Goal: Task Accomplishment & Management: Use online tool/utility

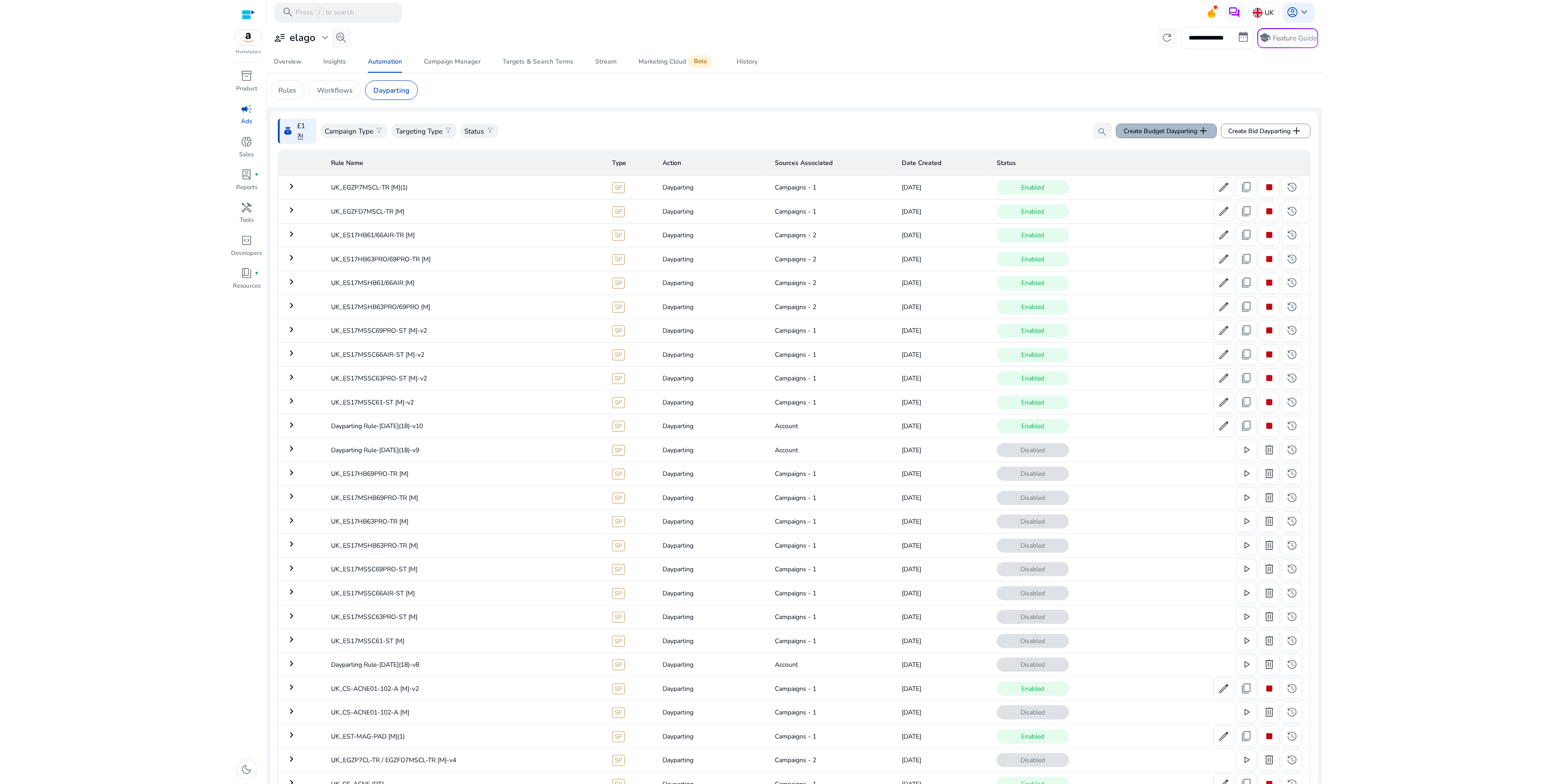
click at [1147, 131] on span "Create Budget Dayparting add" at bounding box center [1166, 131] width 86 height 12
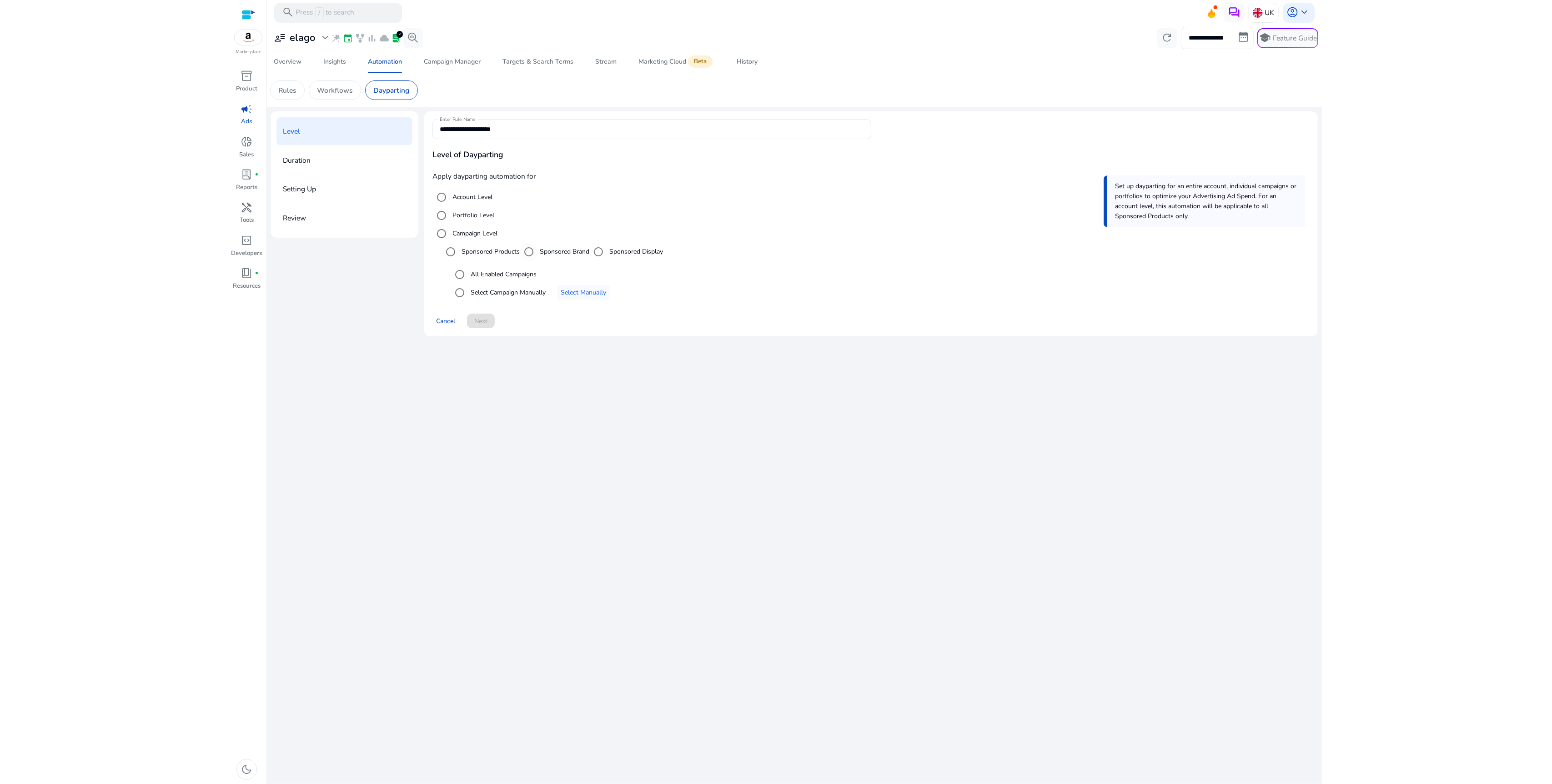
click at [585, 246] on div "Sponsored Brand" at bounding box center [554, 252] width 69 height 18
click at [576, 250] on label "Sponsored Brand" at bounding box center [563, 252] width 51 height 10
click at [525, 292] on label "Select Campaign Manually" at bounding box center [507, 293] width 77 height 10
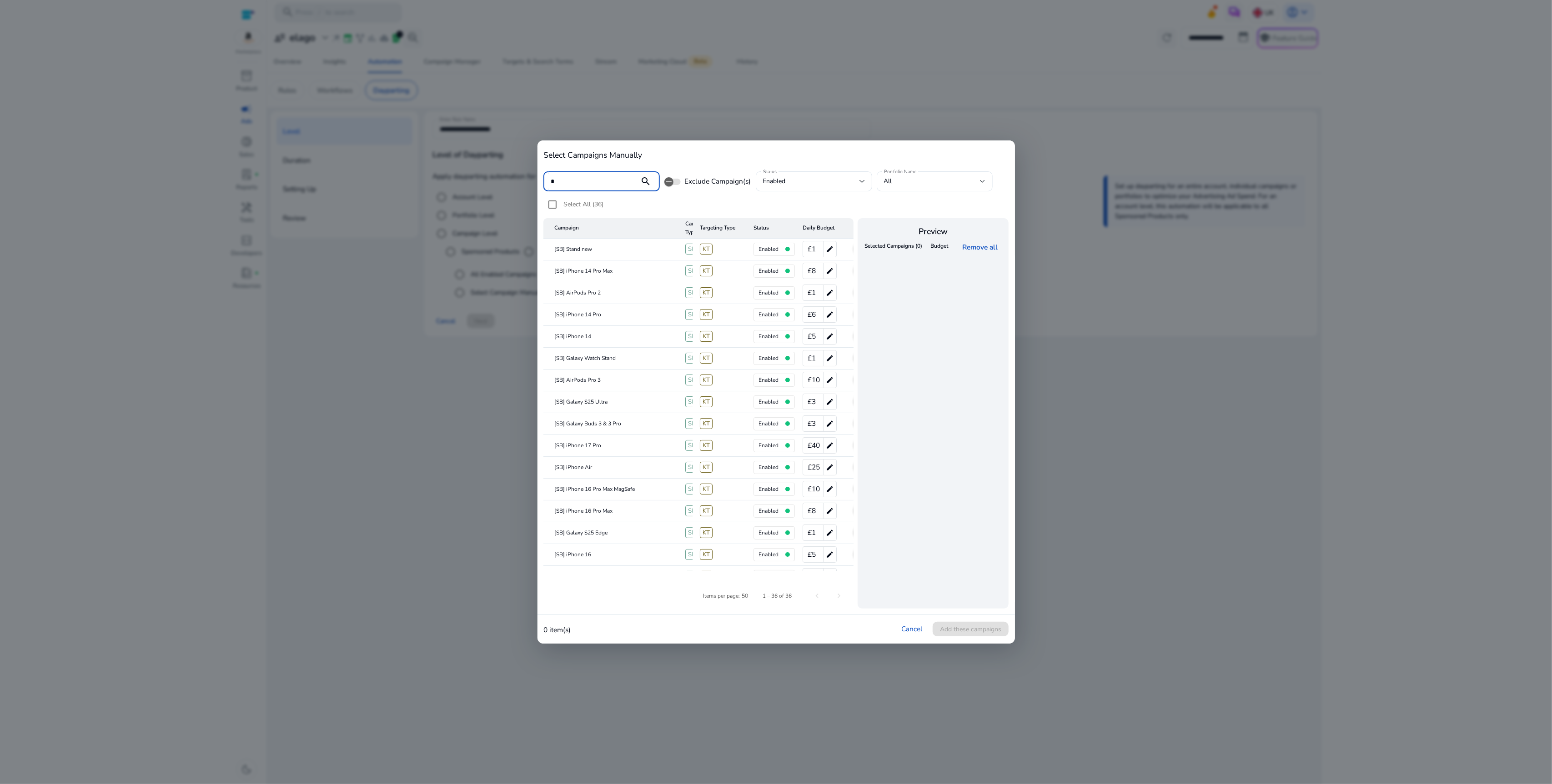
type input "*"
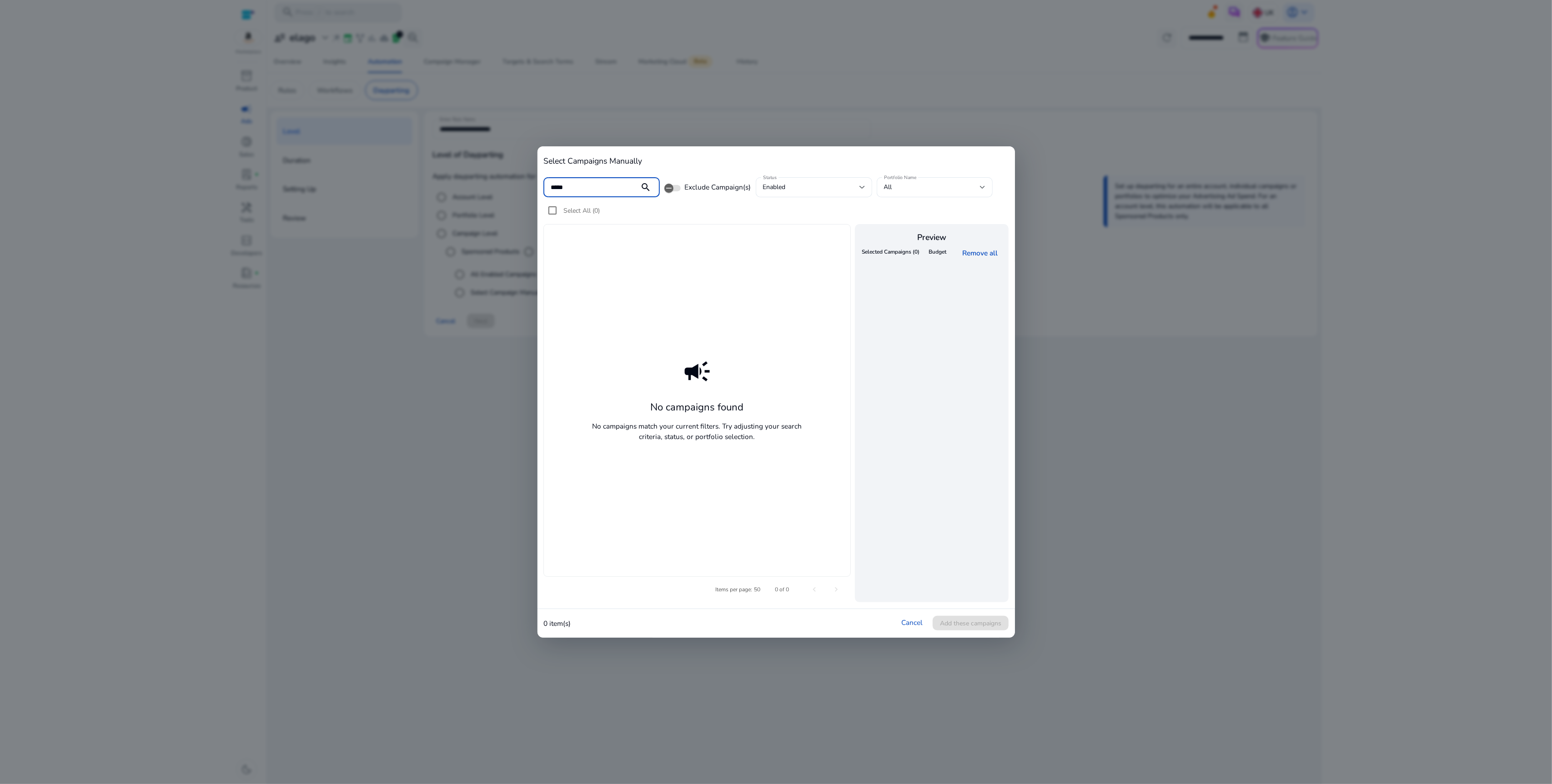
type input "*****"
click at [1060, 250] on div at bounding box center [776, 392] width 1552 height 784
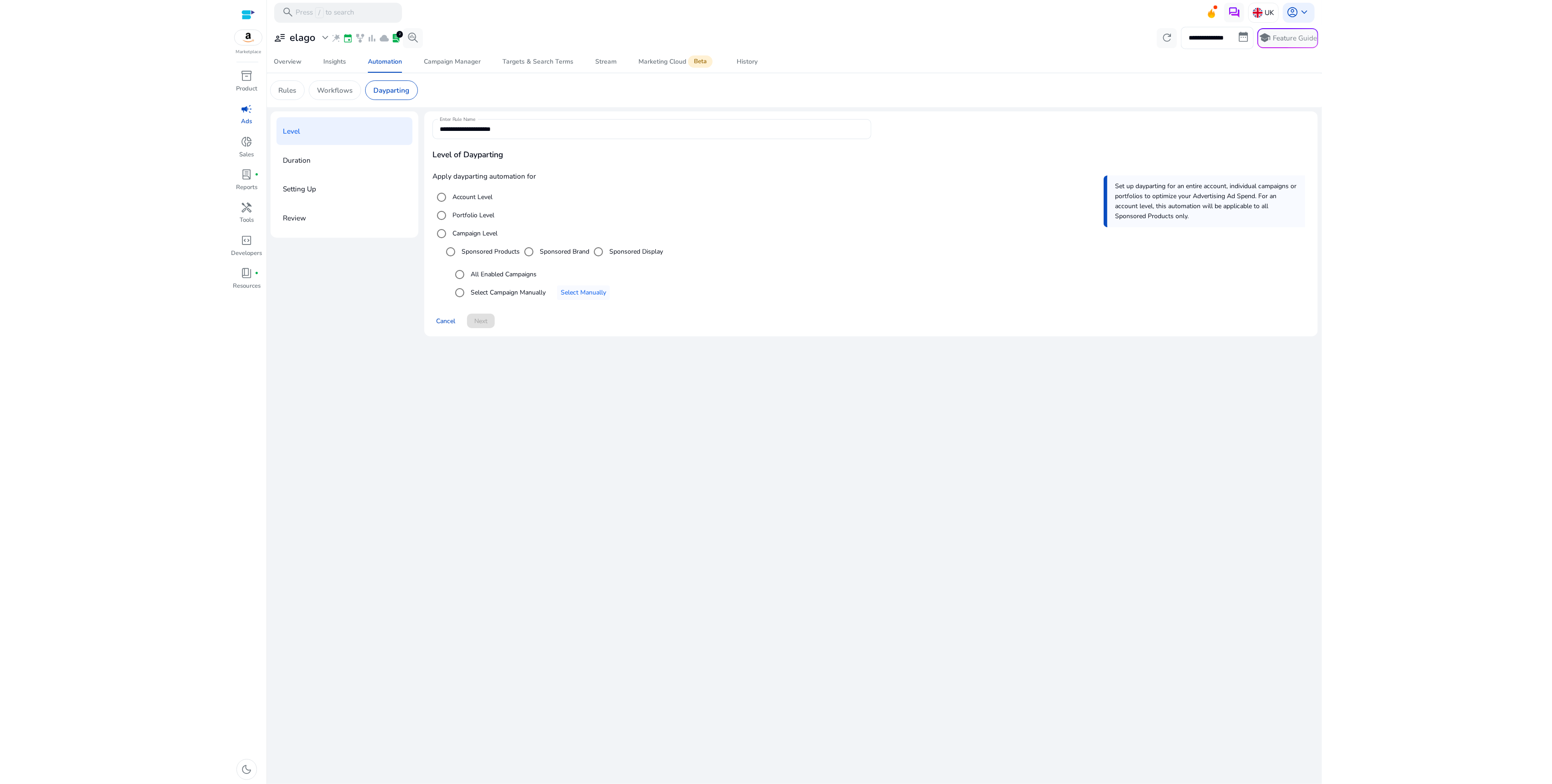
click at [947, 470] on div "**********" at bounding box center [793, 405] width 1047 height 759
click at [442, 323] on span "Cancel" at bounding box center [446, 321] width 19 height 10
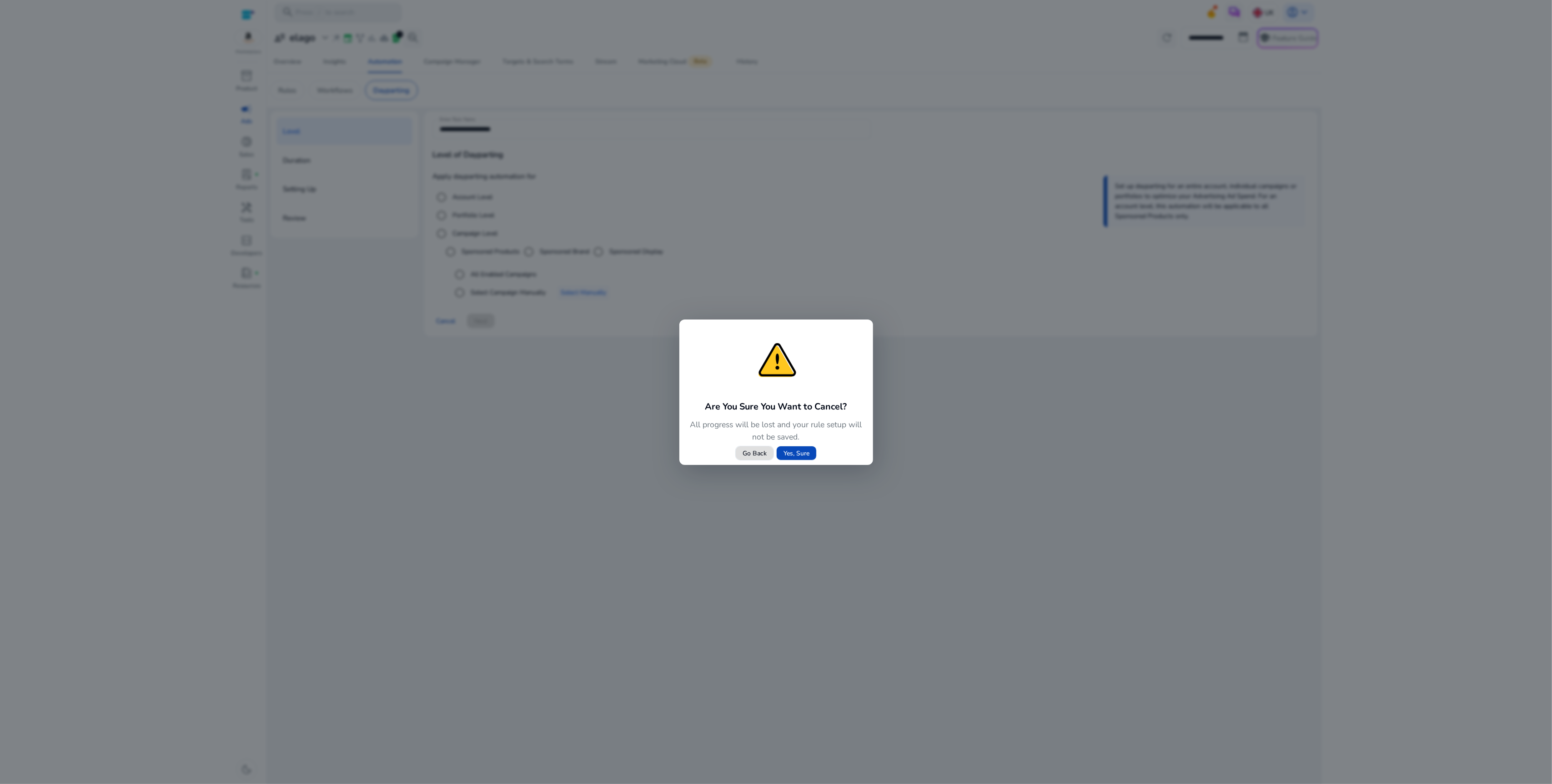
click at [803, 455] on span "Yes, Sure" at bounding box center [796, 453] width 26 height 10
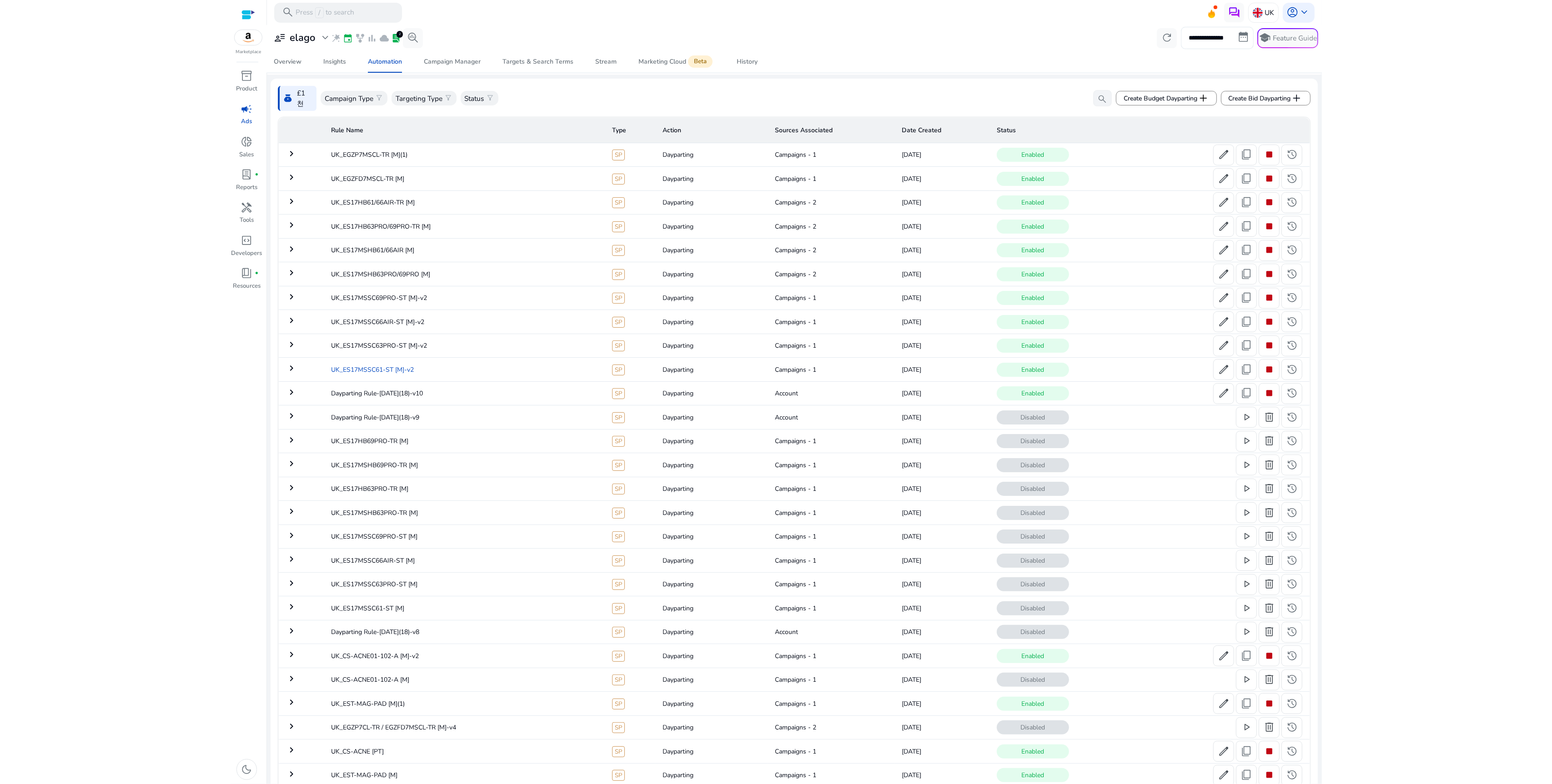
scroll to position [42, 0]
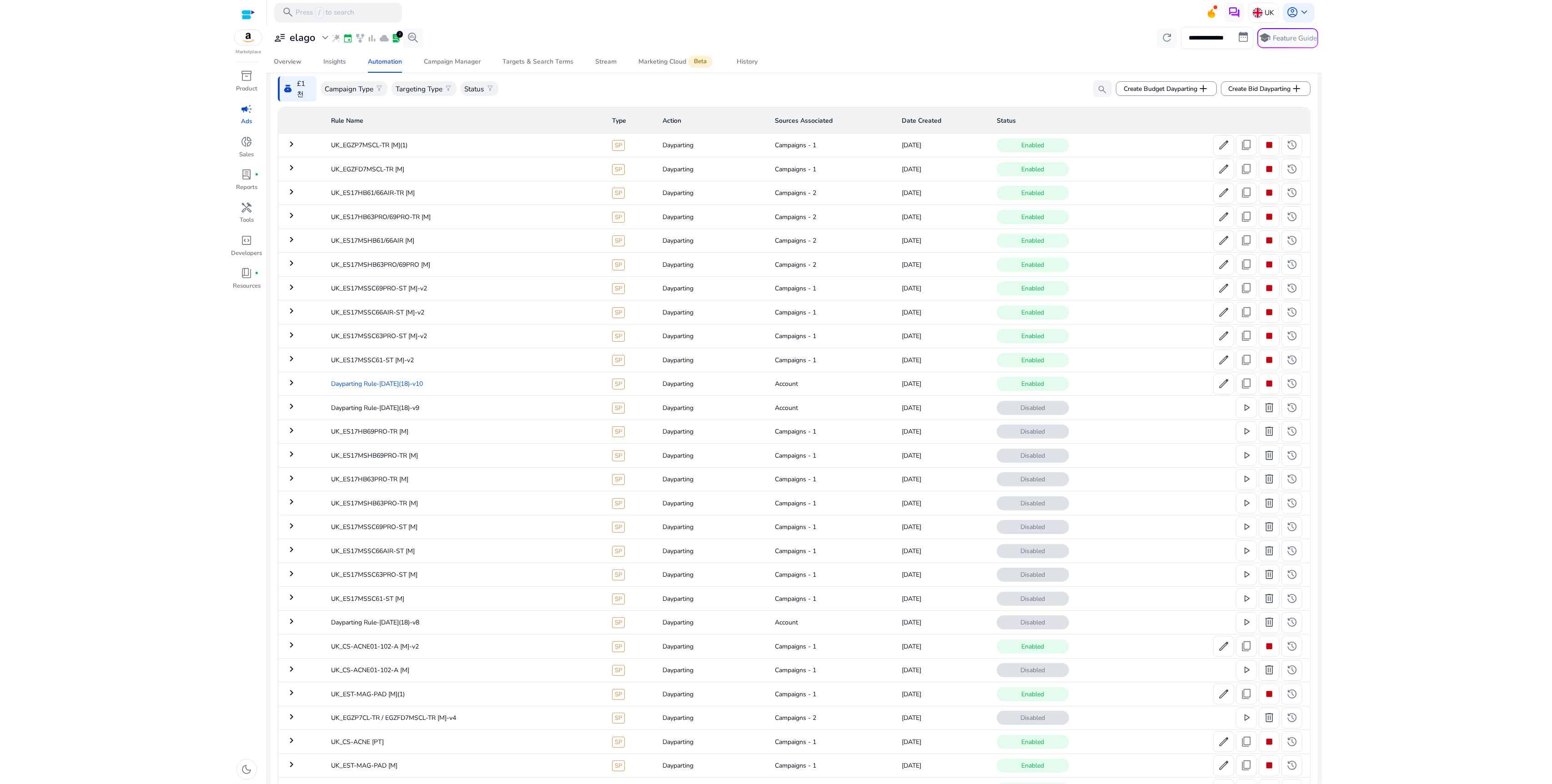
click at [461, 381] on td "Dayparting Rule-[DATE](18)-v10" at bounding box center [464, 383] width 281 height 23
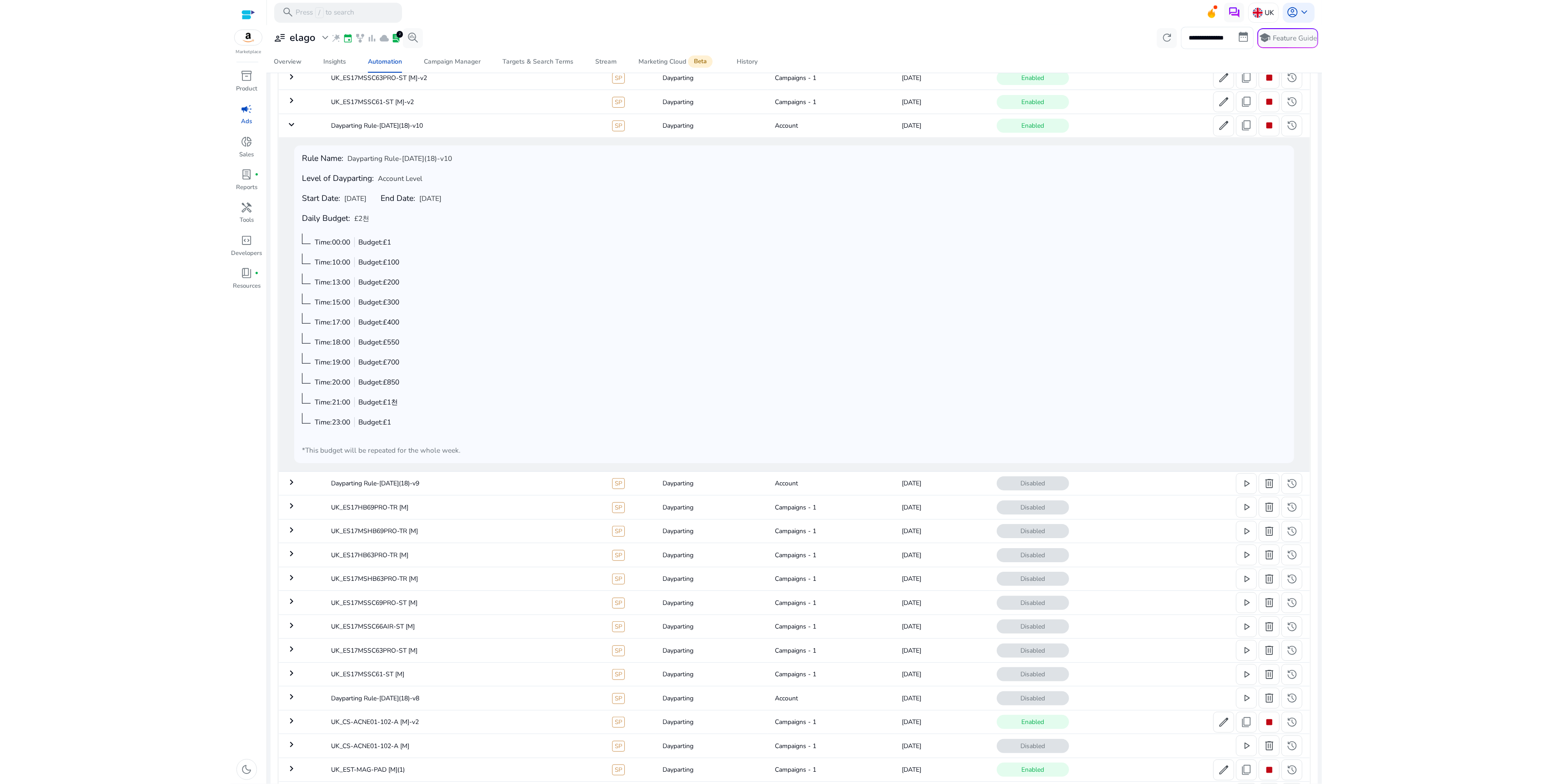
scroll to position [166, 0]
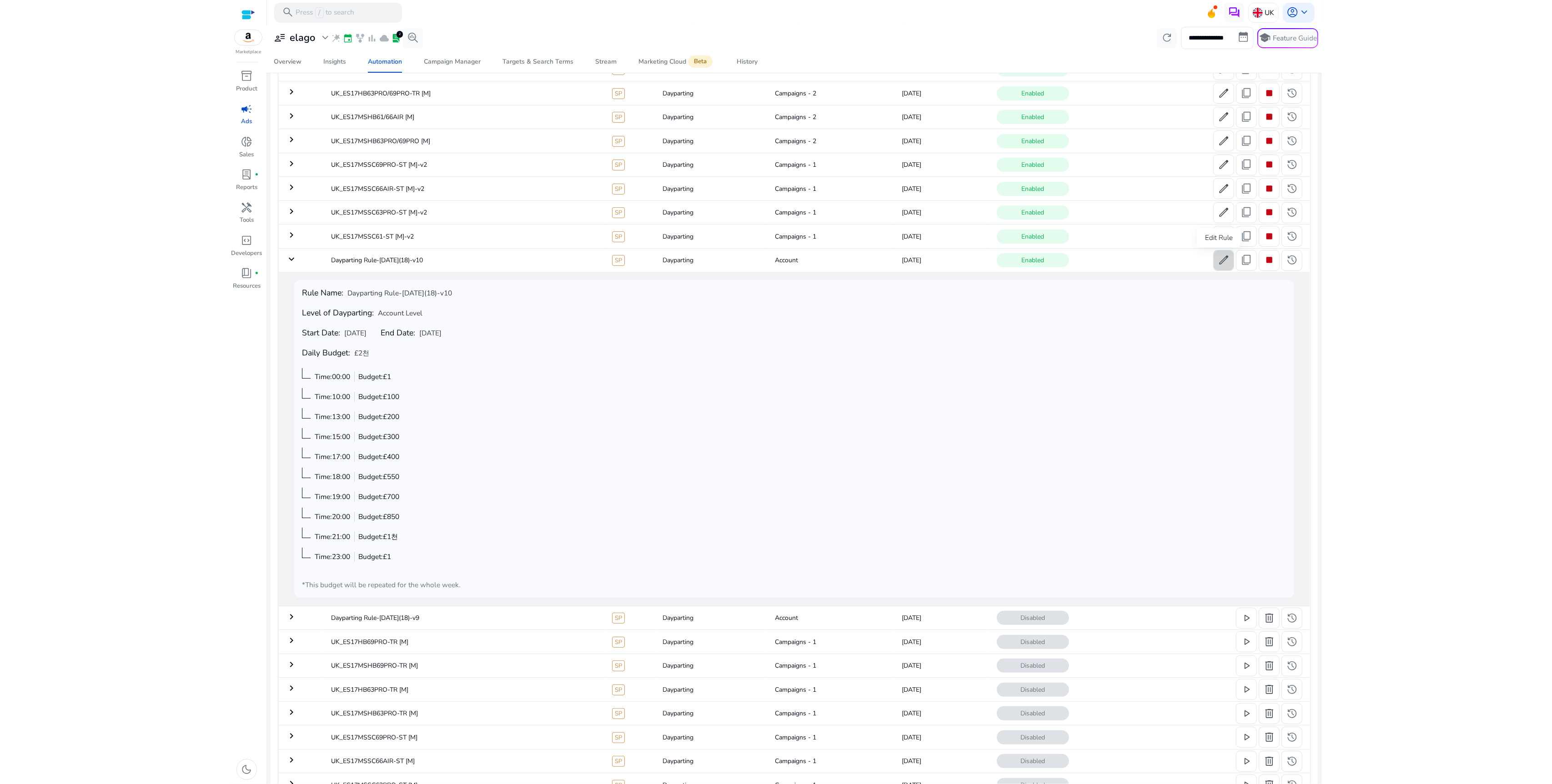
click at [1218, 262] on span "edit" at bounding box center [1224, 260] width 12 height 12
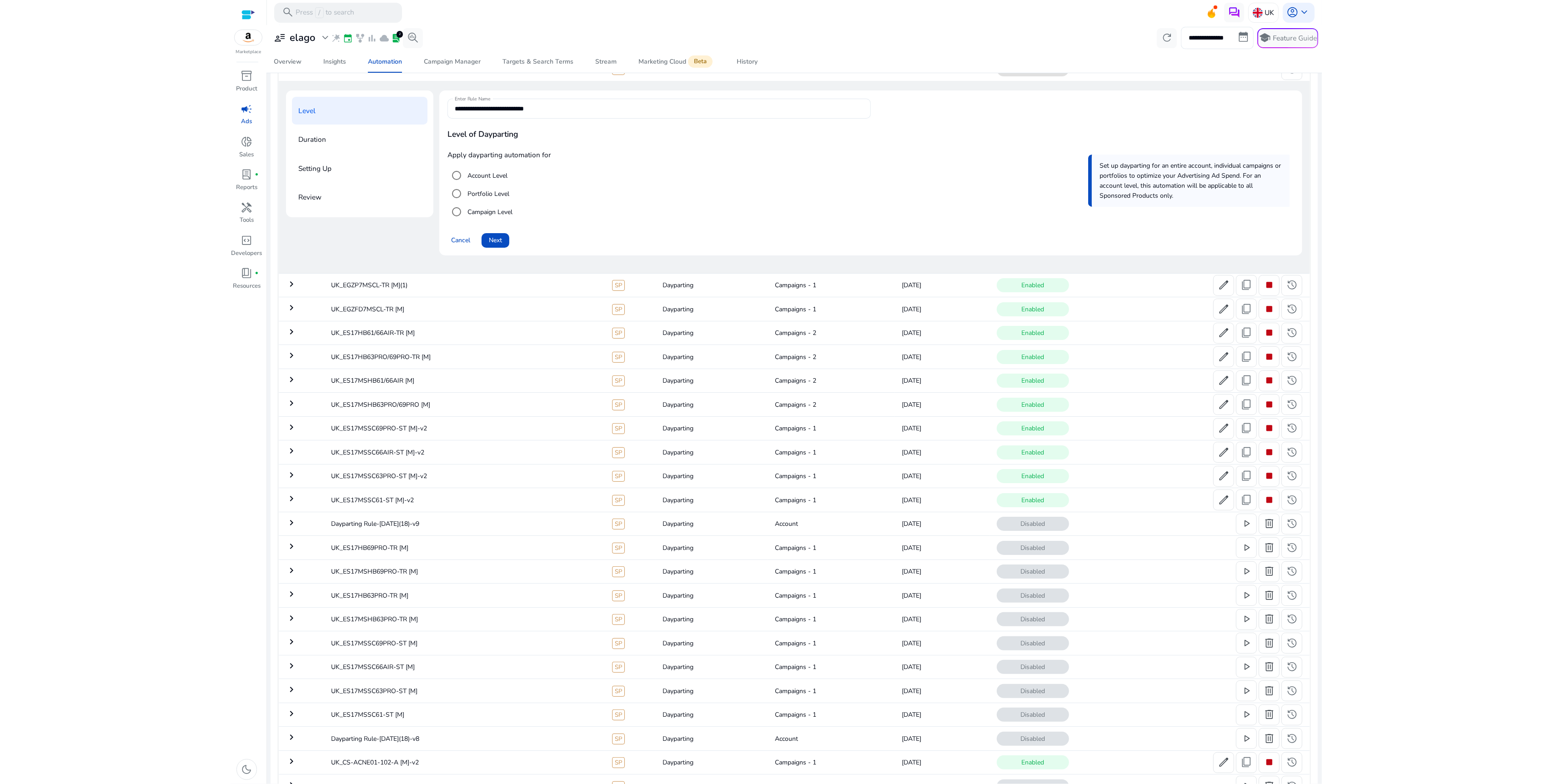
scroll to position [105, 0]
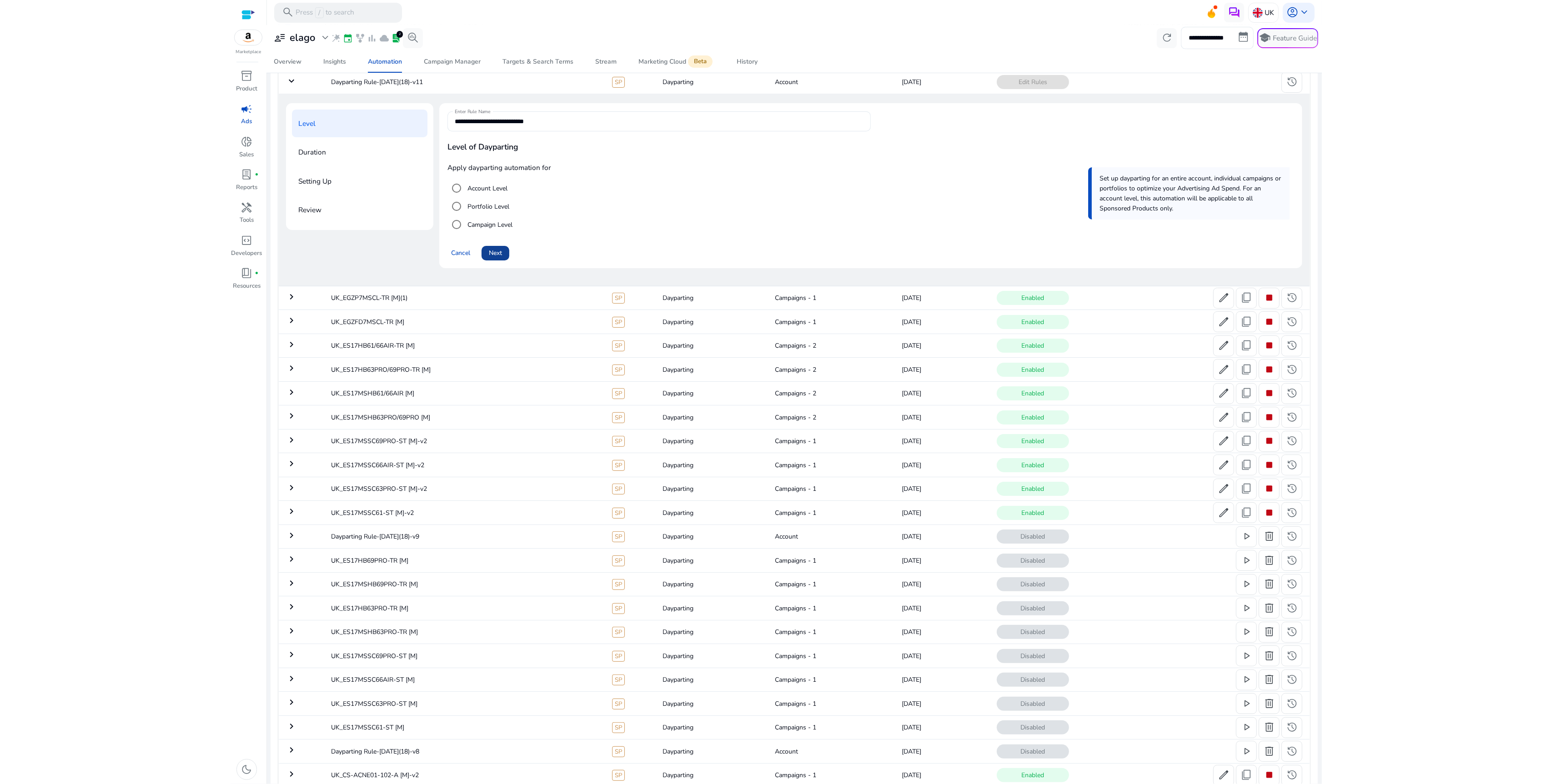
click at [498, 258] on span "Next" at bounding box center [495, 253] width 13 height 10
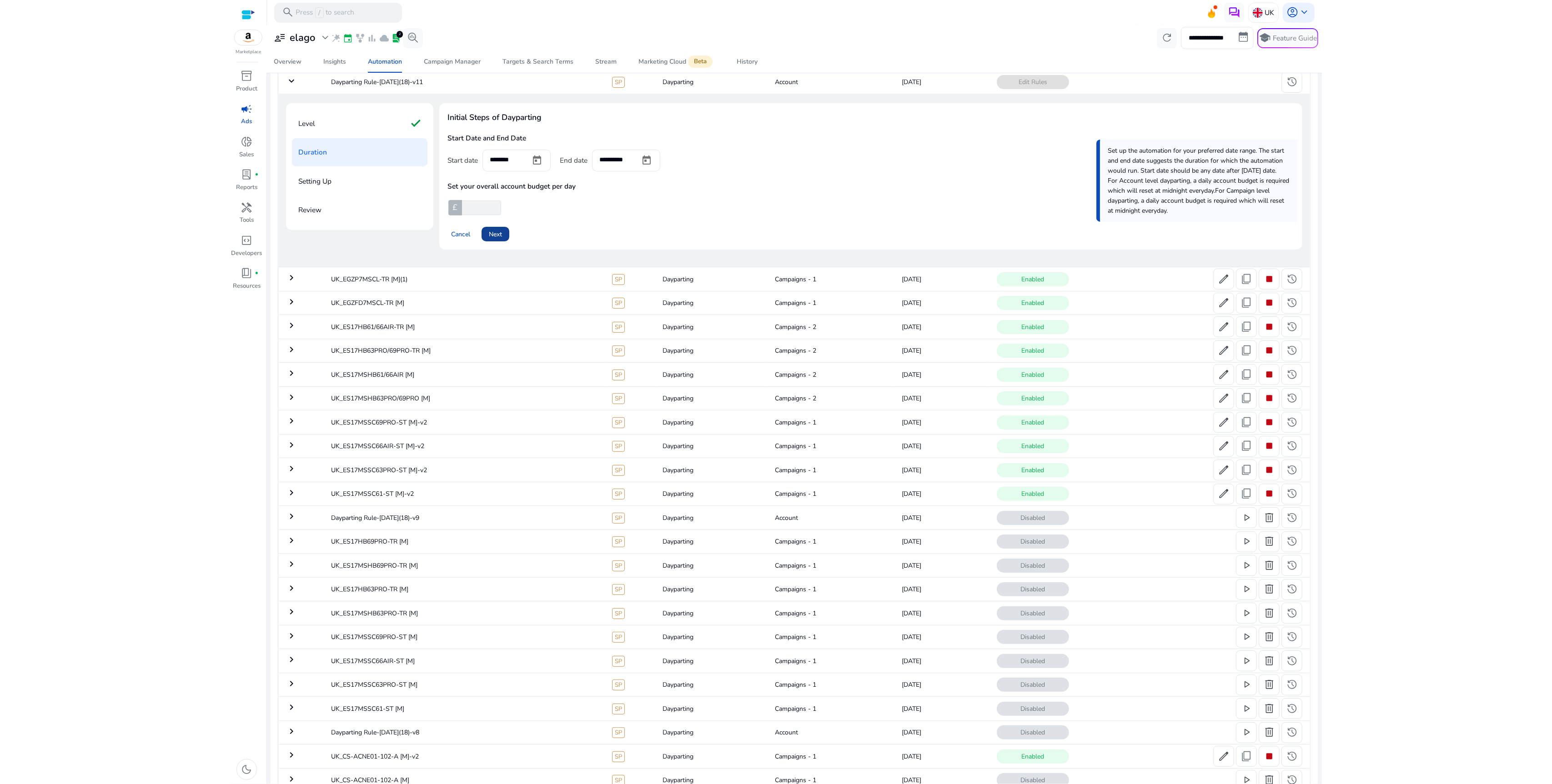
click at [498, 232] on span "Next" at bounding box center [495, 234] width 13 height 10
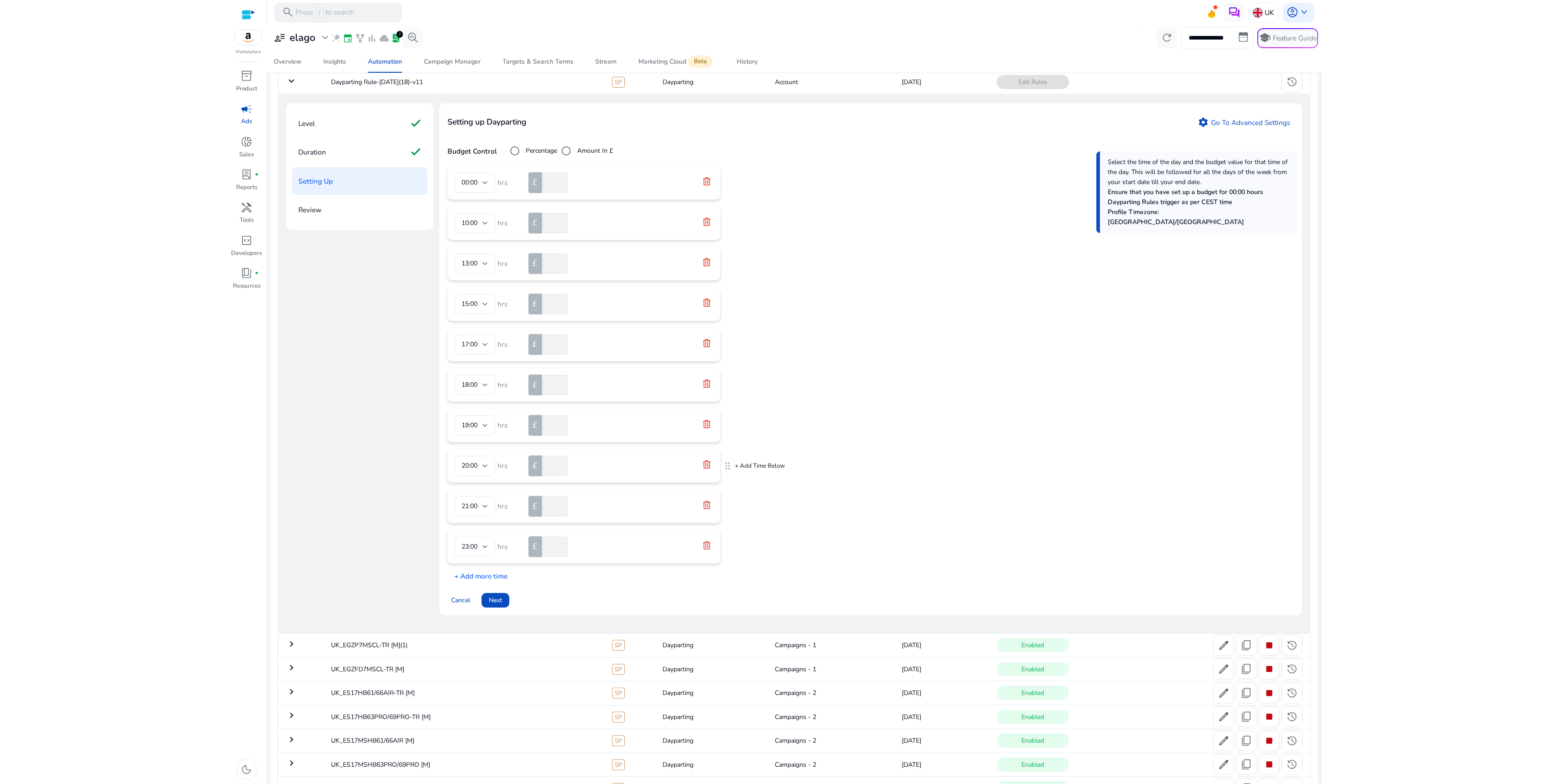
click at [707, 467] on icon at bounding box center [706, 464] width 9 height 9
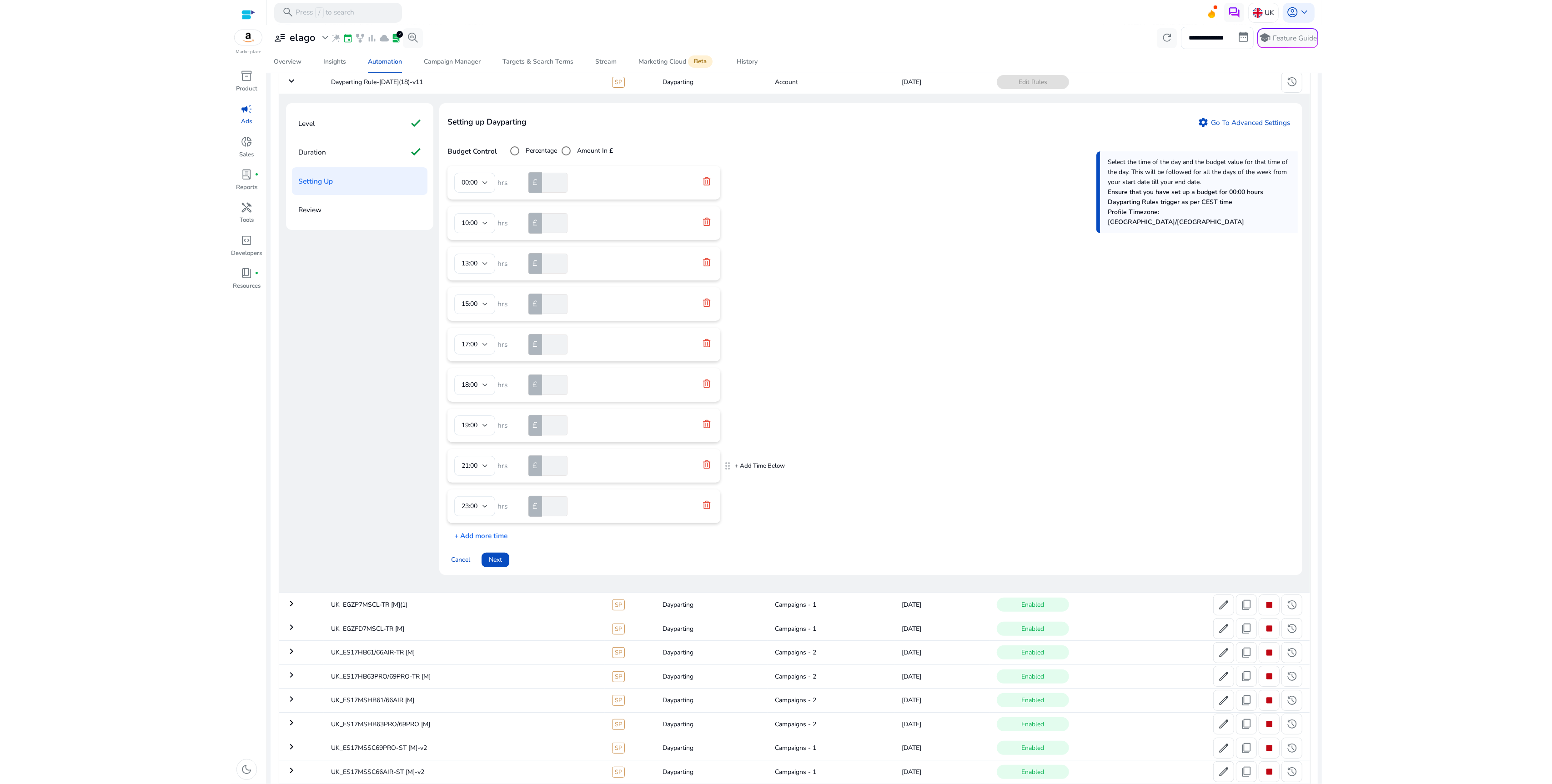
click at [707, 467] on icon at bounding box center [706, 464] width 9 height 9
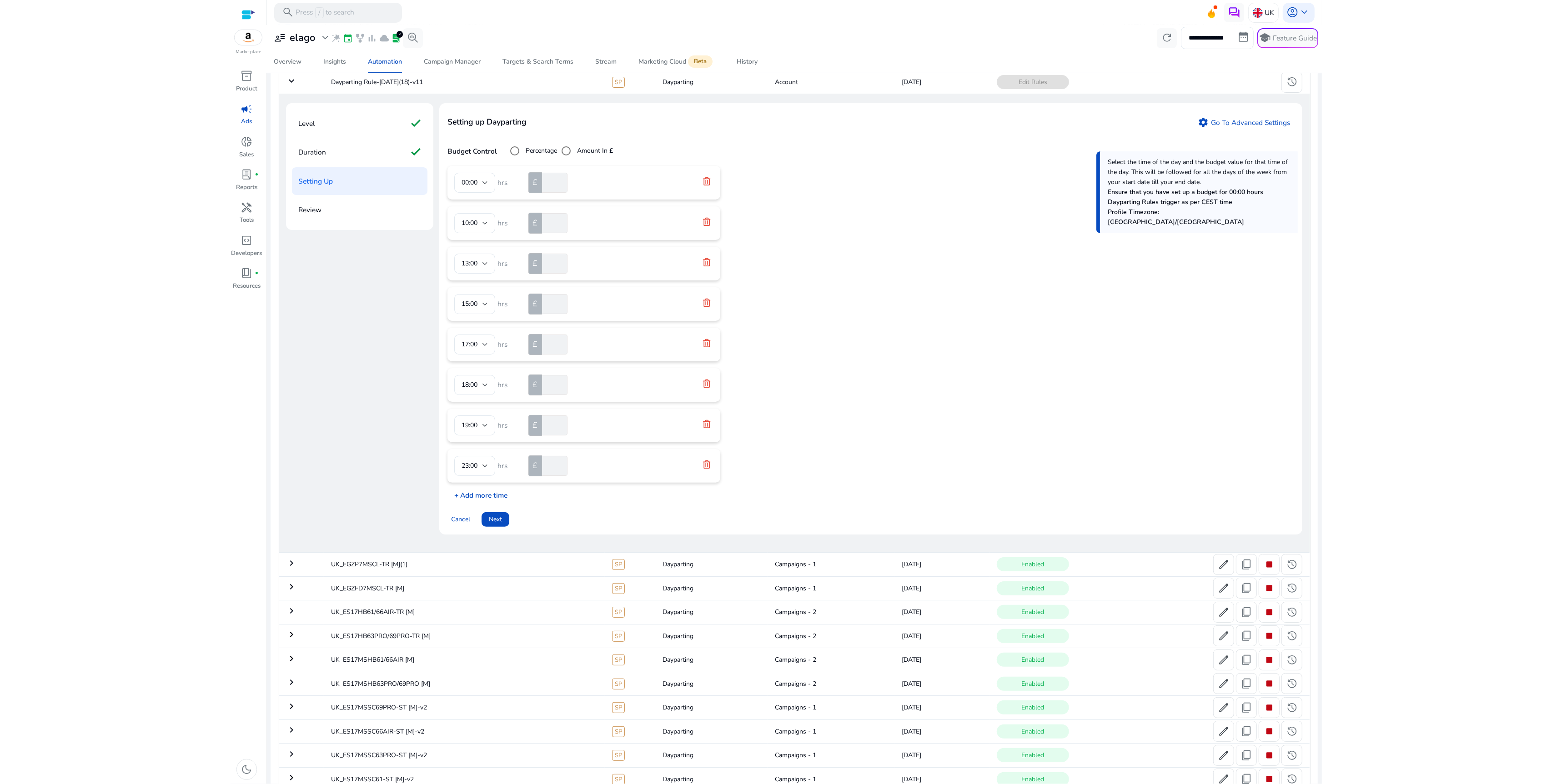
click at [494, 499] on p "+ Add more time" at bounding box center [478, 493] width 60 height 14
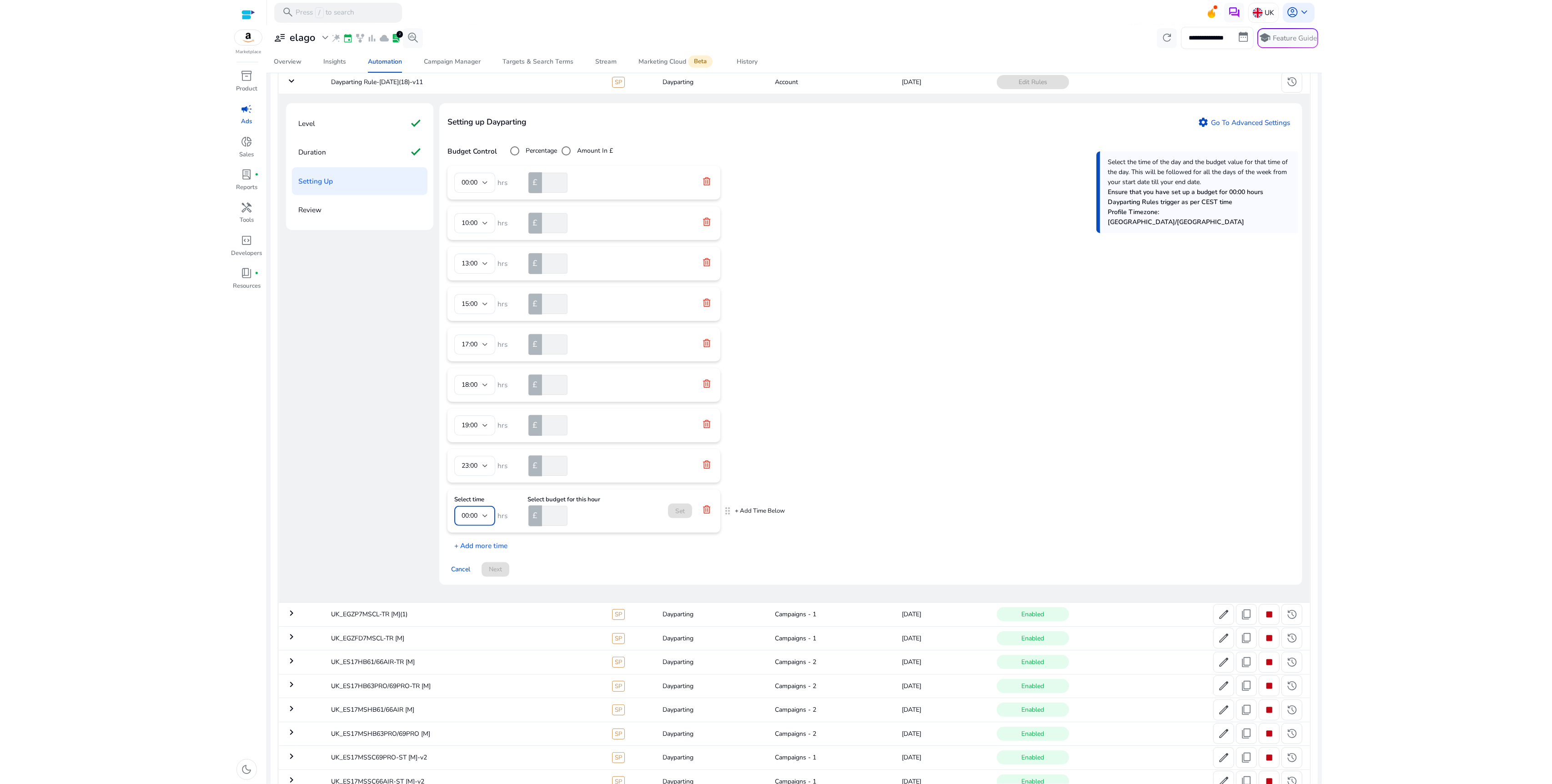
click at [474, 517] on span "00:00" at bounding box center [469, 515] width 16 height 8
click at [485, 582] on mat-option "16:00" at bounding box center [475, 573] width 41 height 22
click at [481, 529] on mat-card "Select time 16:00 hrs Select budget for this hour £ Set" at bounding box center [584, 511] width 273 height 43
click at [483, 521] on div at bounding box center [485, 516] width 5 height 11
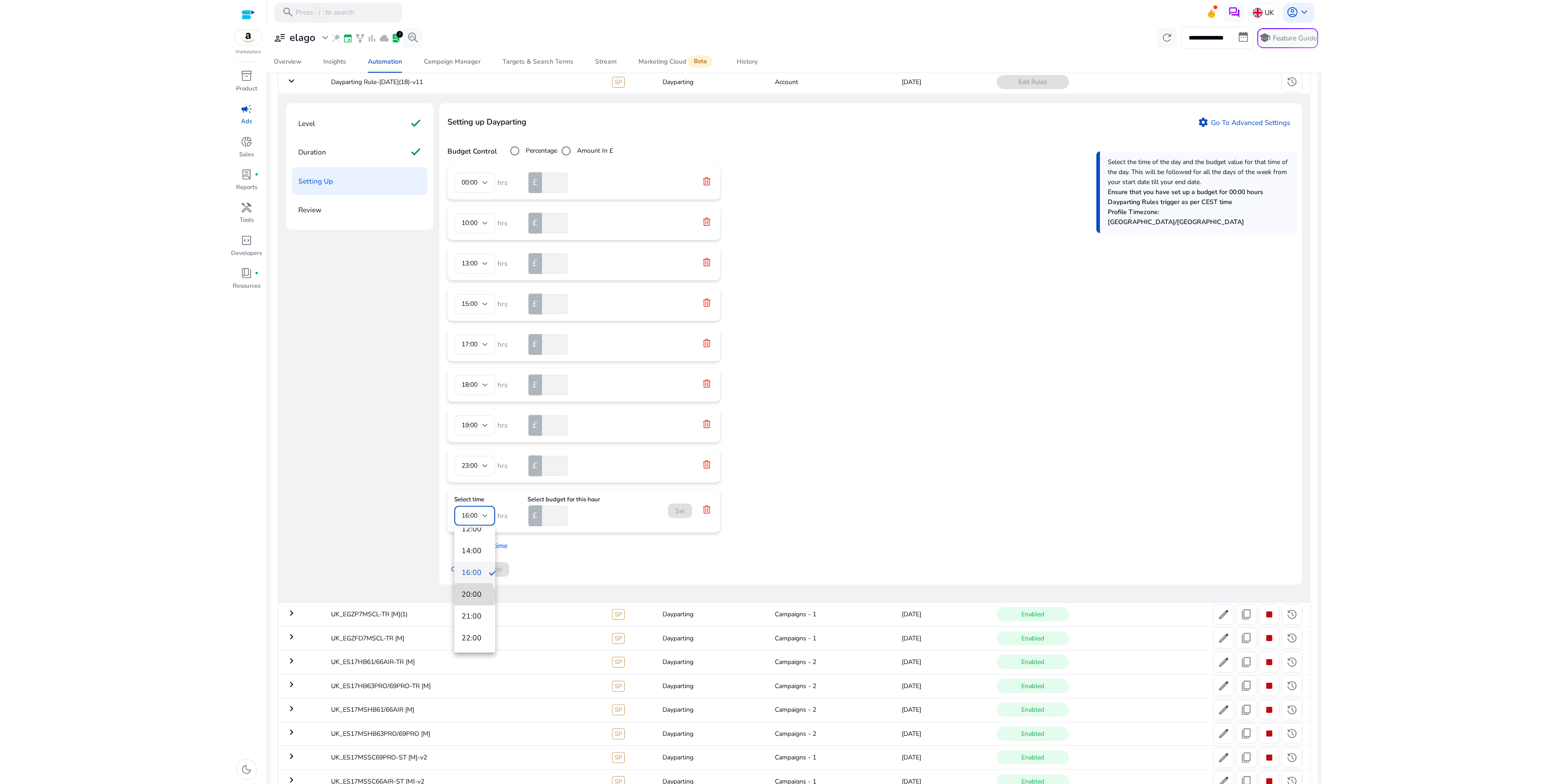
click at [472, 596] on span "20:00" at bounding box center [475, 594] width 27 height 10
drag, startPoint x: 729, startPoint y: 509, endPoint x: 726, endPoint y: 457, distance: 52.1
click at [545, 481] on input "number" at bounding box center [554, 475] width 27 height 20
type input "***"
click at [485, 547] on p "+ Add more time" at bounding box center [478, 543] width 60 height 14
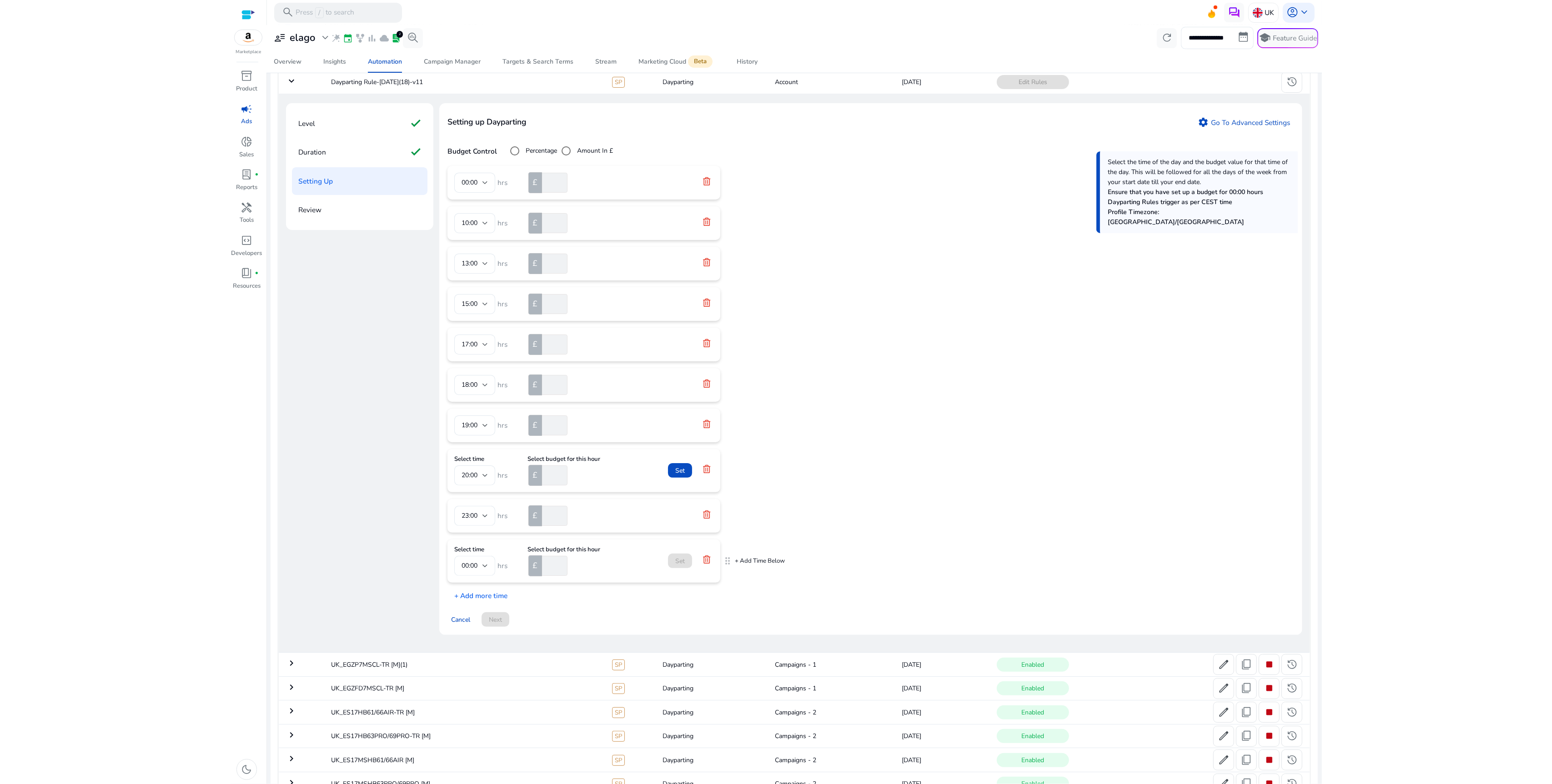
click at [478, 574] on div "00:00" at bounding box center [475, 565] width 27 height 20
click at [469, 670] on span "21:00" at bounding box center [475, 667] width 27 height 10
drag, startPoint x: 726, startPoint y: 566, endPoint x: 725, endPoint y: 520, distance: 46.0
click at [549, 526] on input "number" at bounding box center [554, 525] width 27 height 20
type input "****"
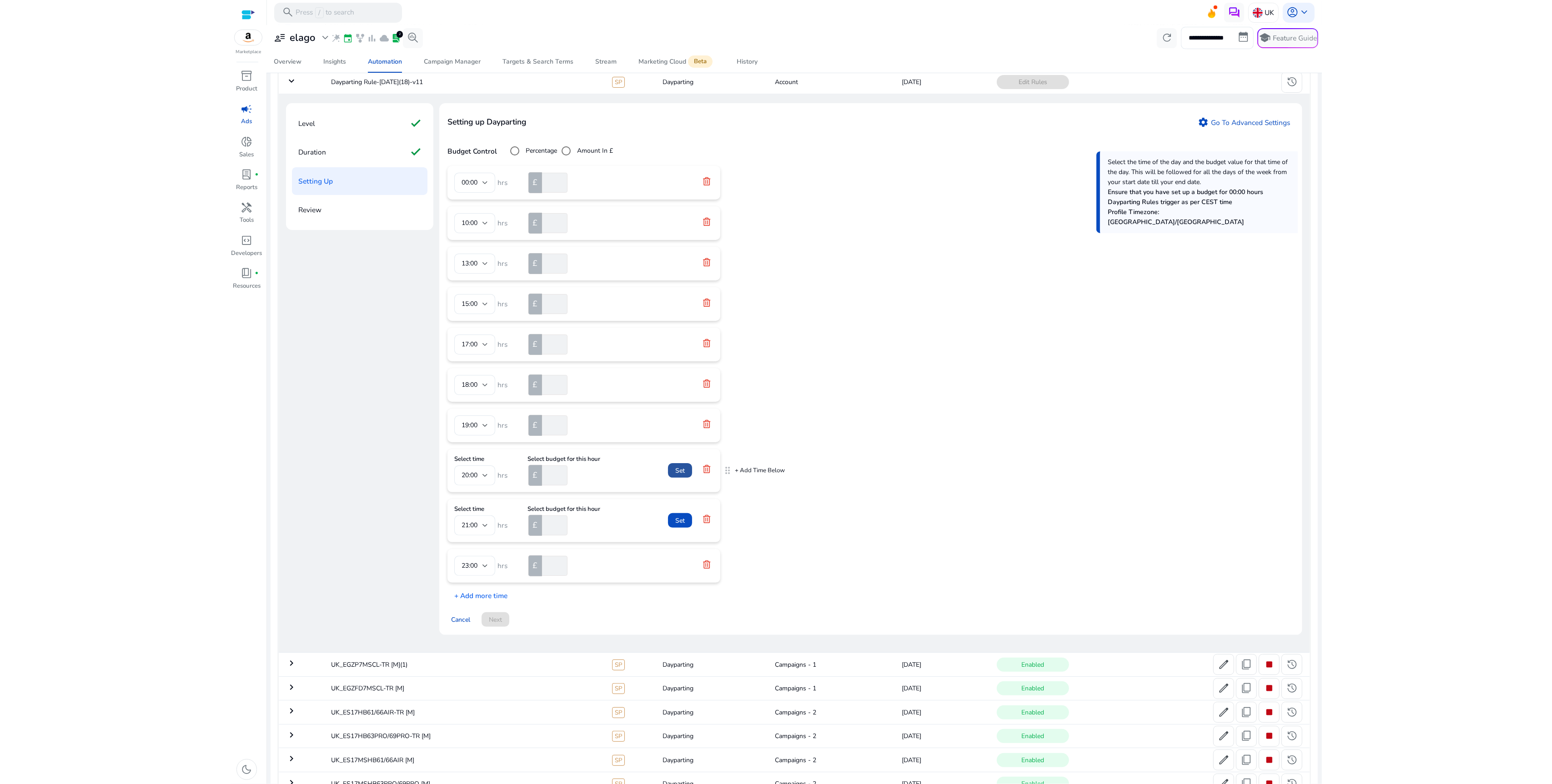
click at [683, 473] on span "Set" at bounding box center [680, 471] width 10 height 10
click at [682, 508] on span "Set" at bounding box center [680, 511] width 10 height 10
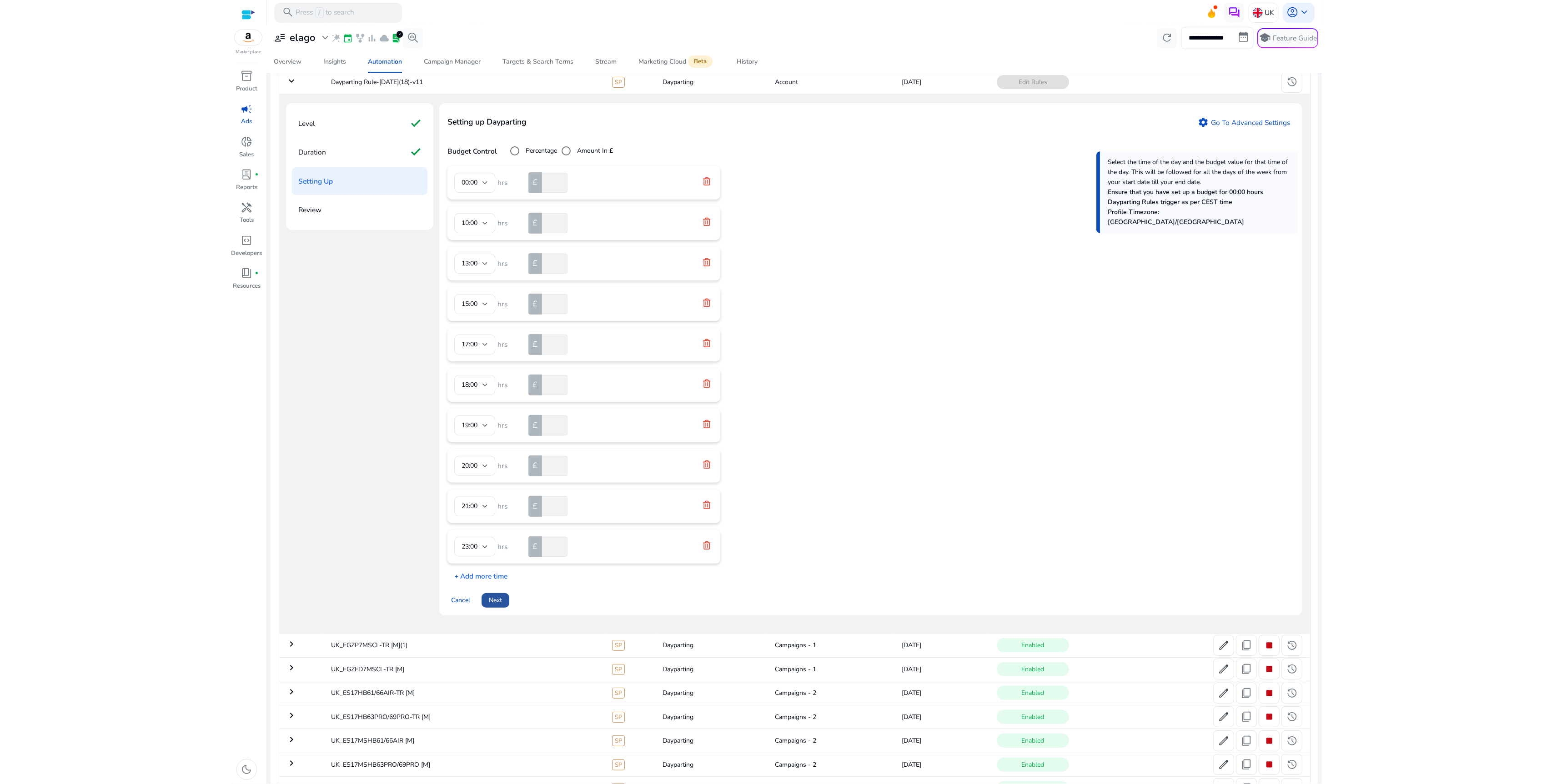
click at [490, 600] on span "Next" at bounding box center [495, 600] width 13 height 10
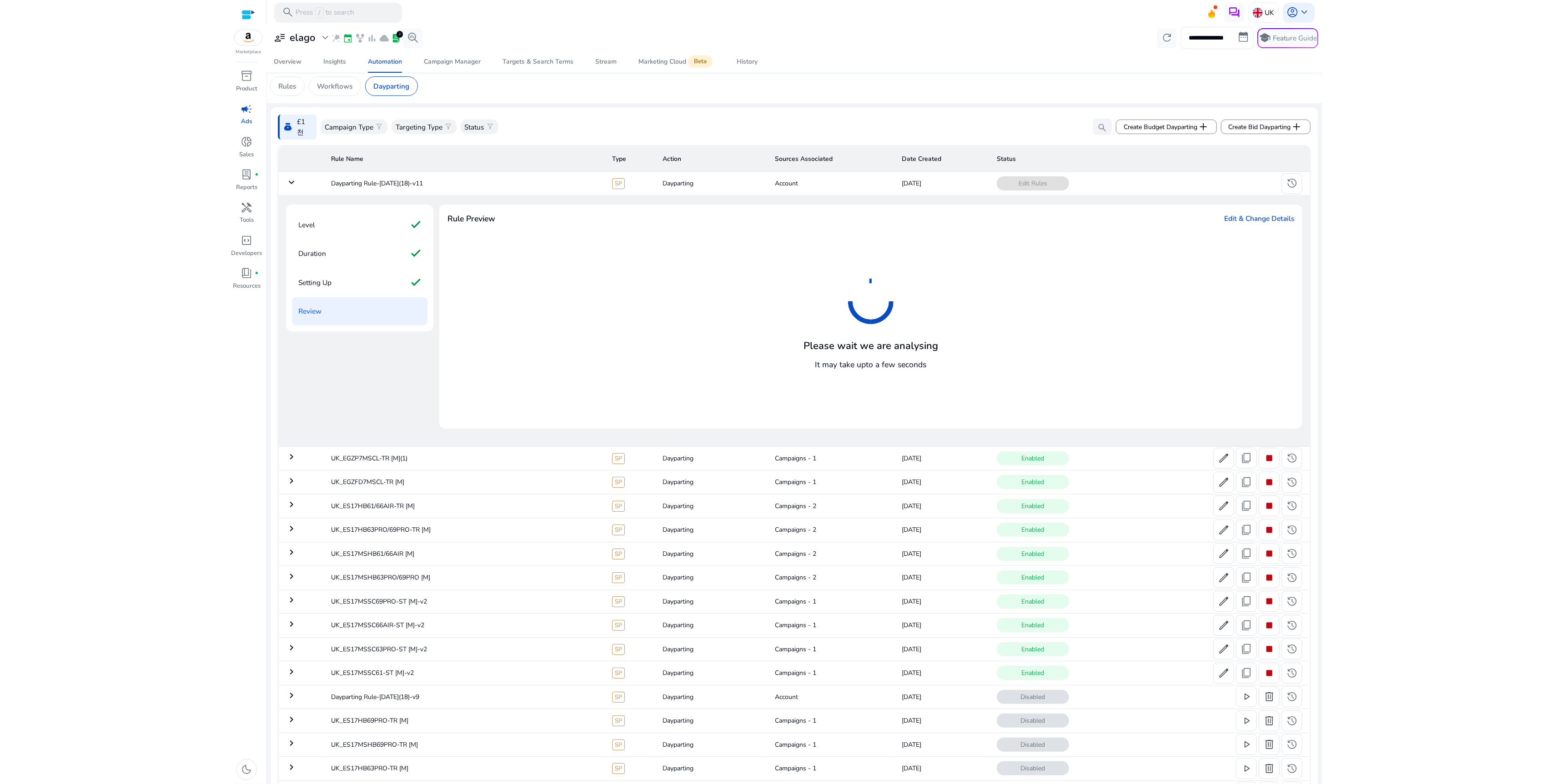
scroll to position [0, 0]
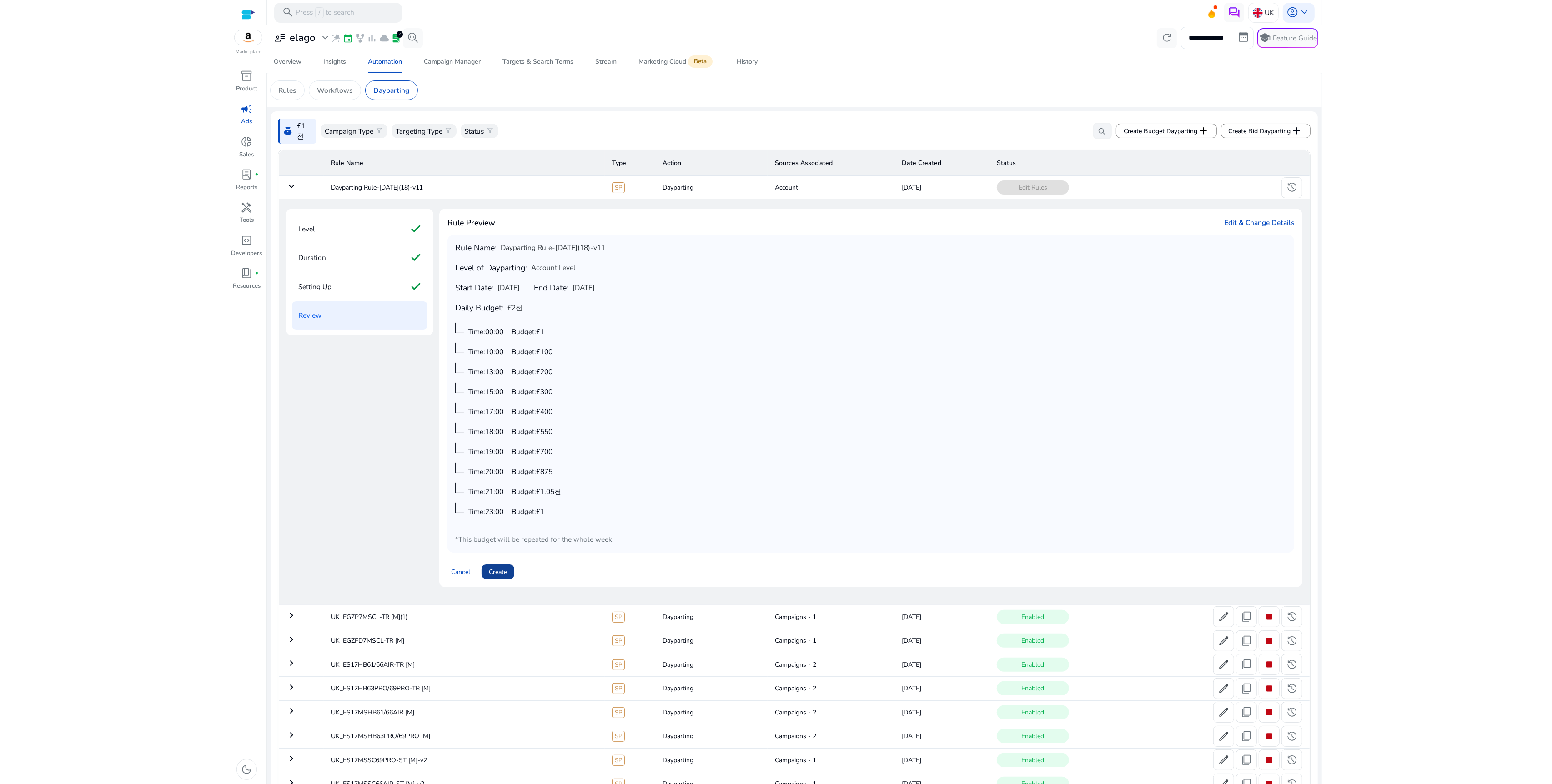
click at [505, 576] on span "Create" at bounding box center [498, 572] width 18 height 10
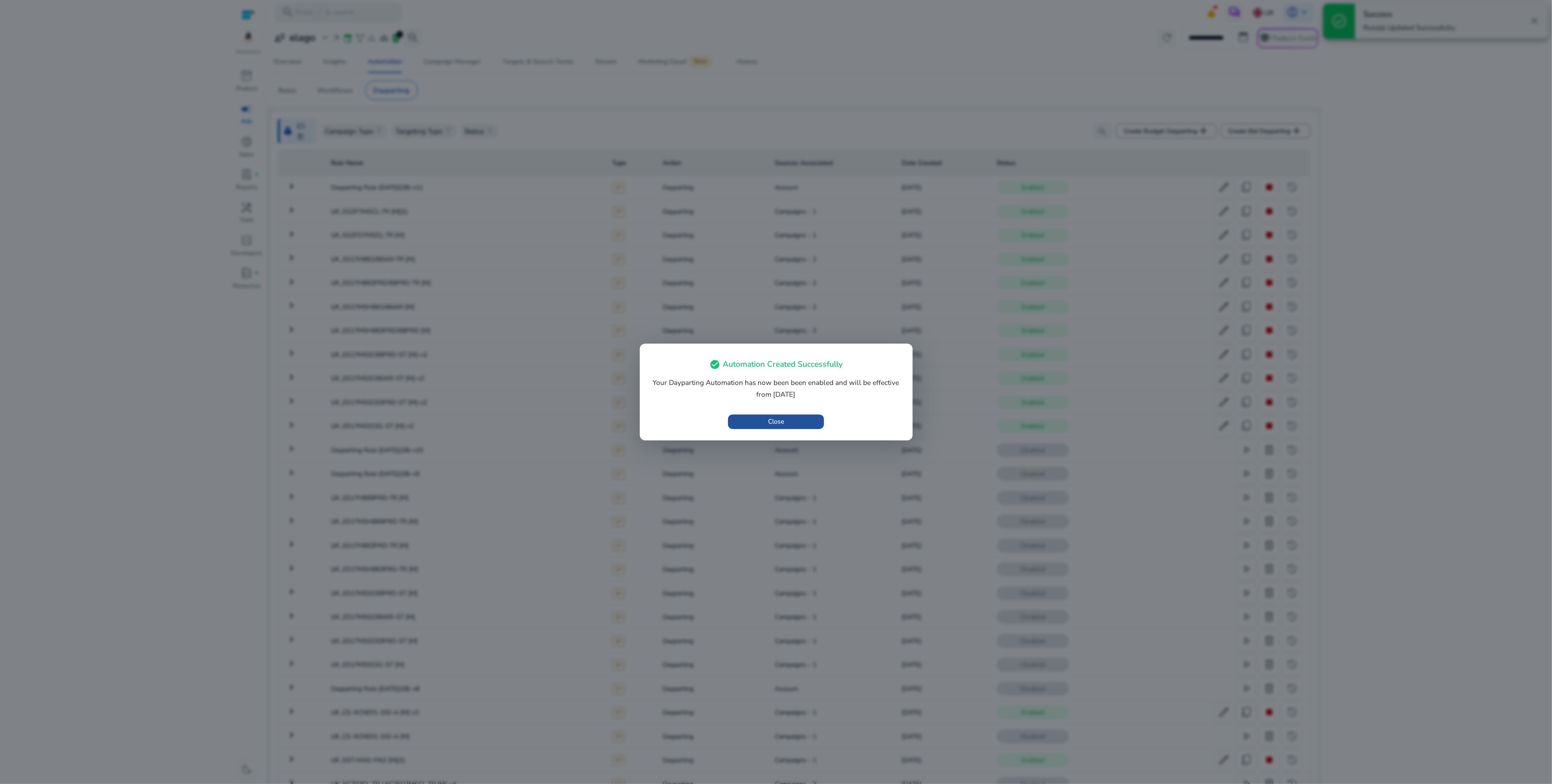
click at [778, 420] on span "Close" at bounding box center [776, 422] width 16 height 10
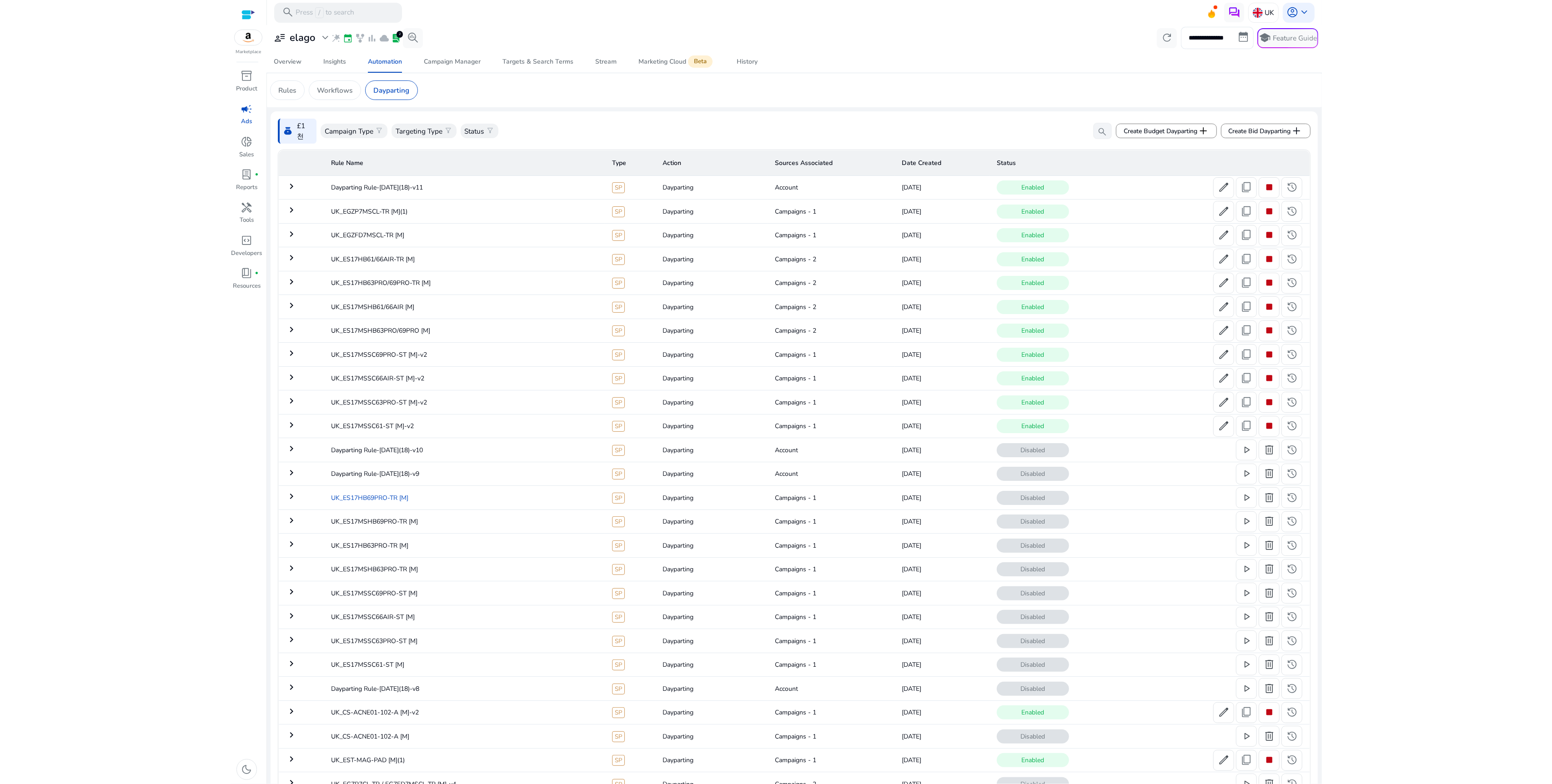
scroll to position [187, 0]
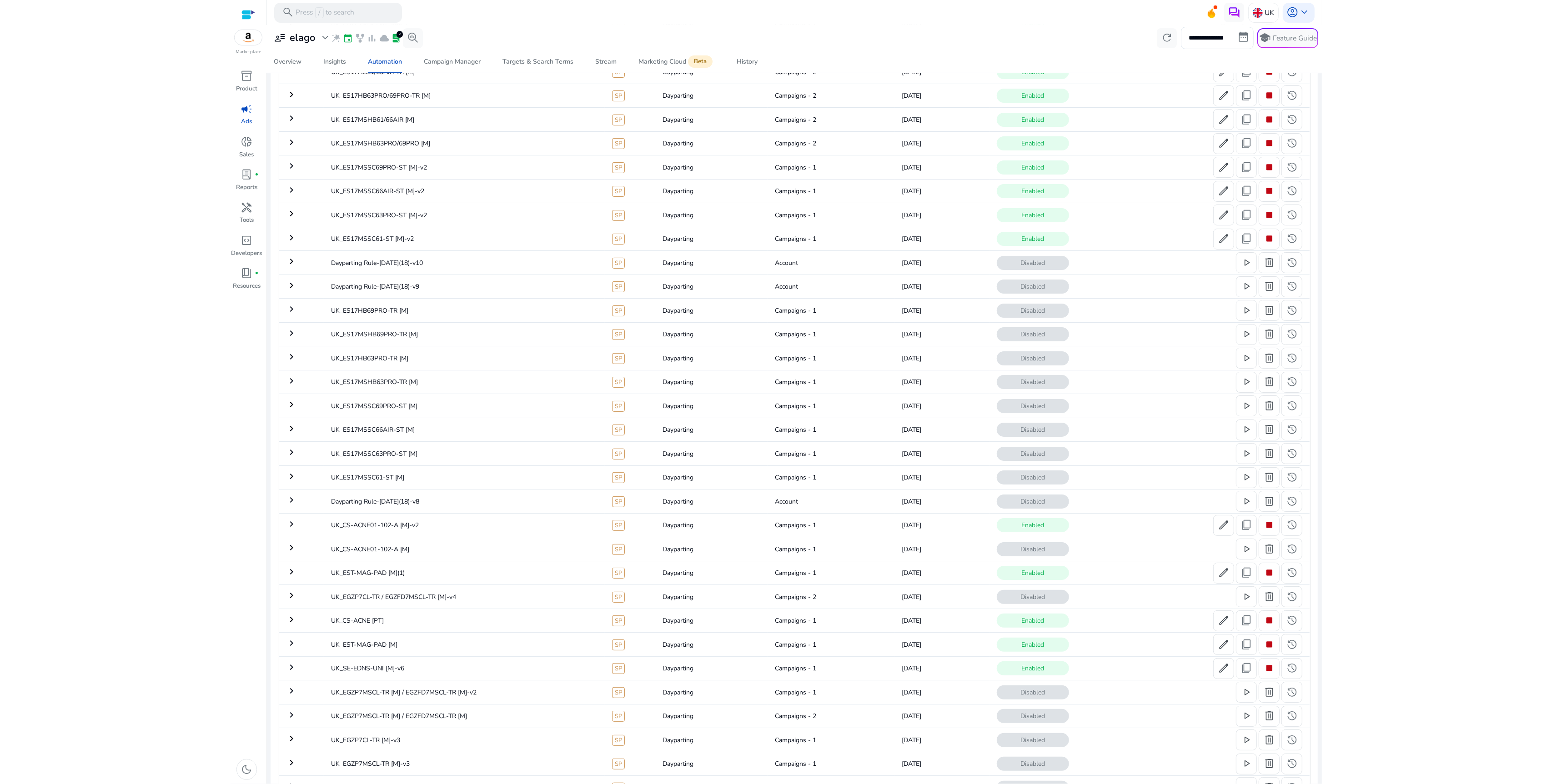
click at [113, 455] on html "**********" at bounding box center [776, 392] width 1552 height 784
